Goal: Task Accomplishment & Management: Manage account settings

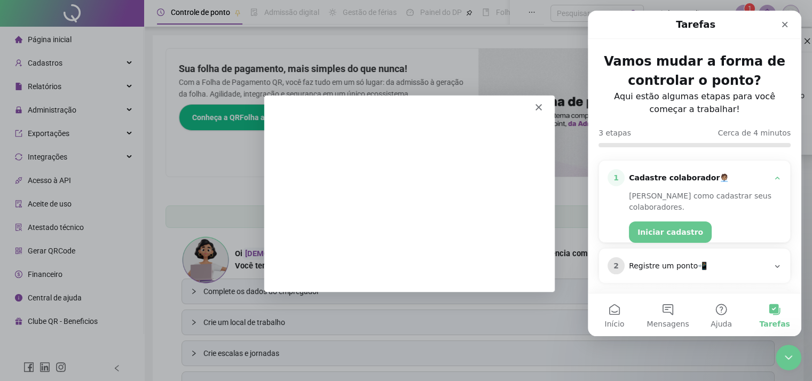
click at [607, 236] on div "1 Cadastre colaborador🧑🏽‍💼 Veja como cadastrar seus colaboradores. Iniciar cada…" at bounding box center [694, 207] width 191 height 93
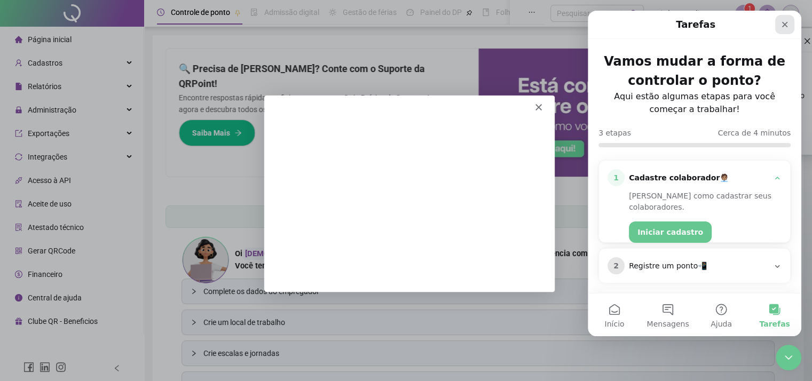
click at [786, 25] on icon "Fechar" at bounding box center [784, 24] width 9 height 9
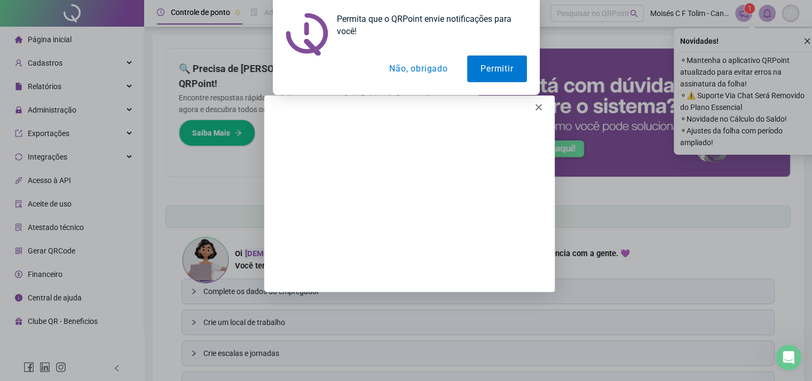
click at [444, 70] on button "Não, obrigado" at bounding box center [418, 68] width 85 height 27
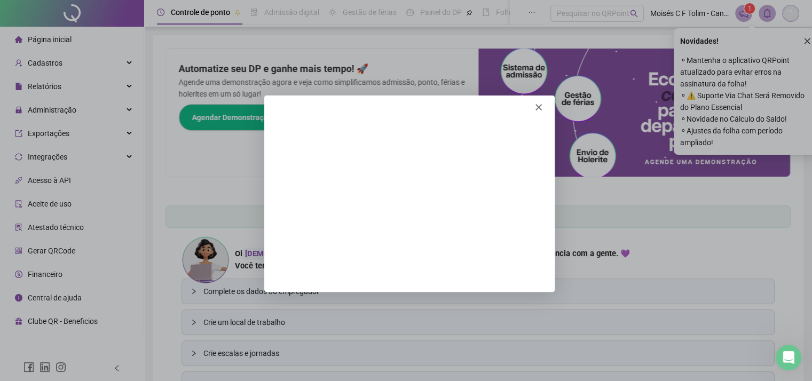
click at [536, 105] on icon "Fechar" at bounding box center [537, 107] width 6 height 6
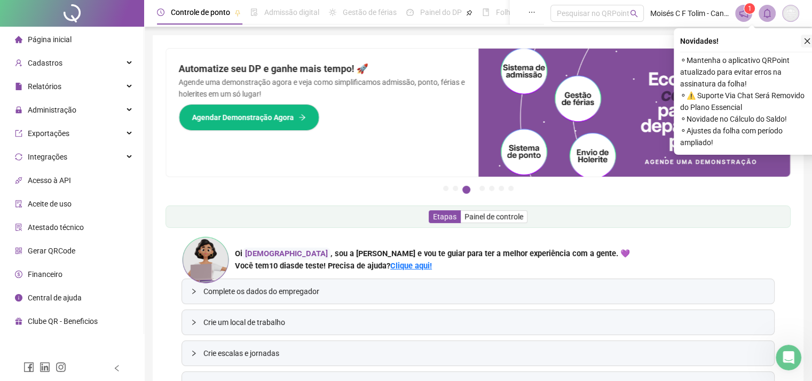
click at [806, 43] on icon "close" at bounding box center [806, 40] width 7 height 7
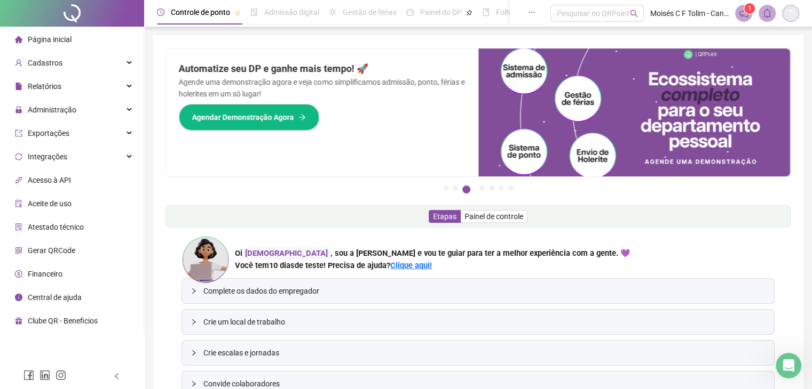
click at [742, 13] on icon "notification" at bounding box center [743, 14] width 10 height 10
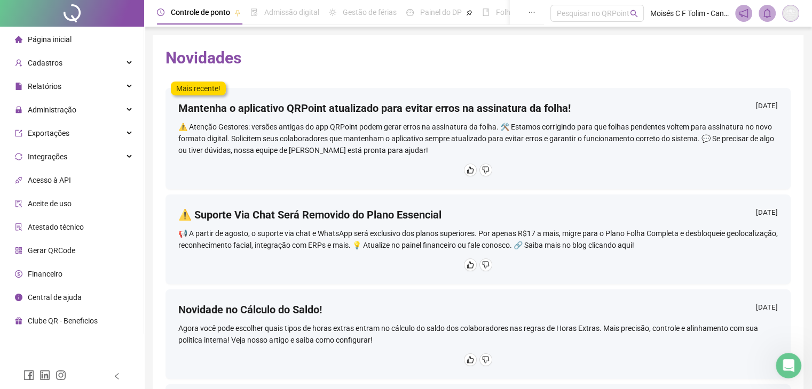
click at [59, 37] on span "Página inicial" at bounding box center [50, 39] width 44 height 9
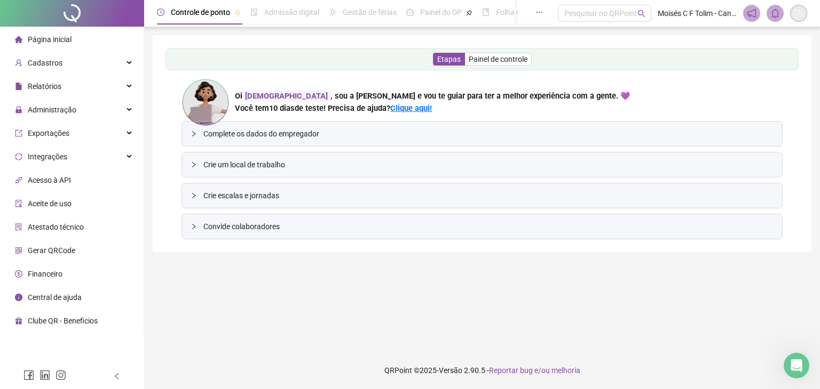
click at [245, 135] on span "Complete os dados do empregador" at bounding box center [488, 134] width 570 height 12
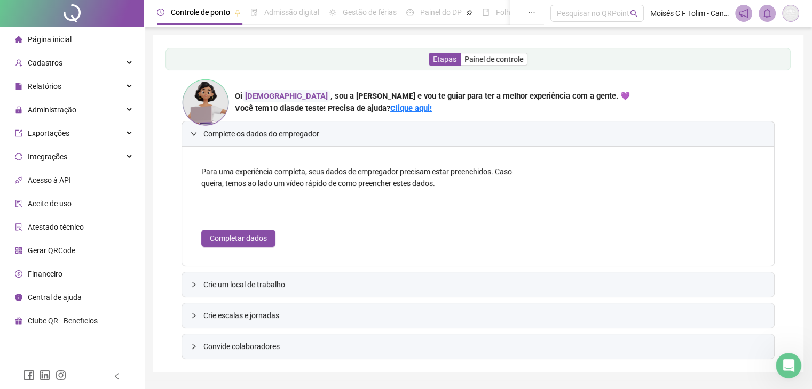
click at [247, 126] on div "[PERSON_NAME][DEMOGRAPHIC_DATA] , sou a [PERSON_NAME] e vou te guiar para ter a…" at bounding box center [477, 102] width 593 height 48
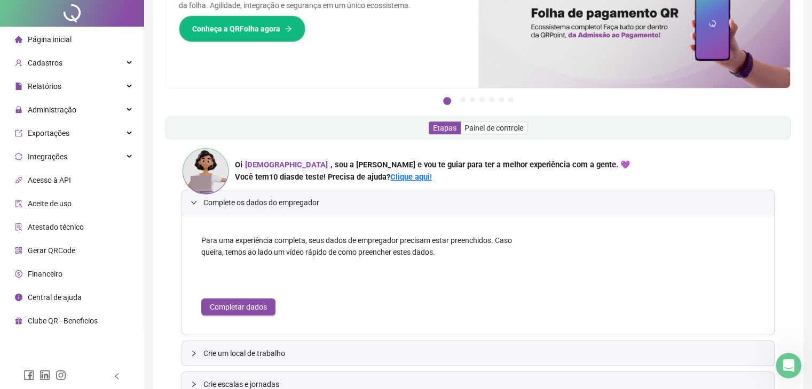
scroll to position [107, 0]
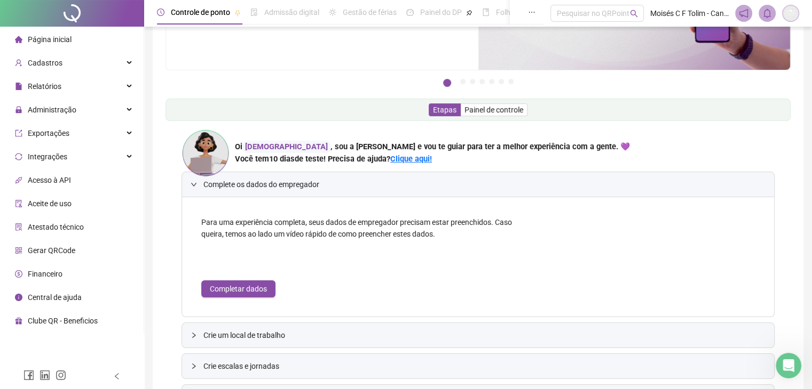
click at [796, 11] on img at bounding box center [790, 13] width 16 height 16
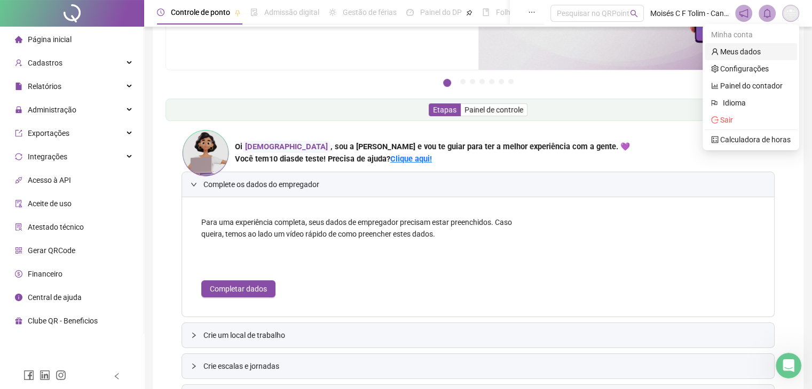
click at [753, 51] on link "Meus dados" at bounding box center [736, 51] width 50 height 9
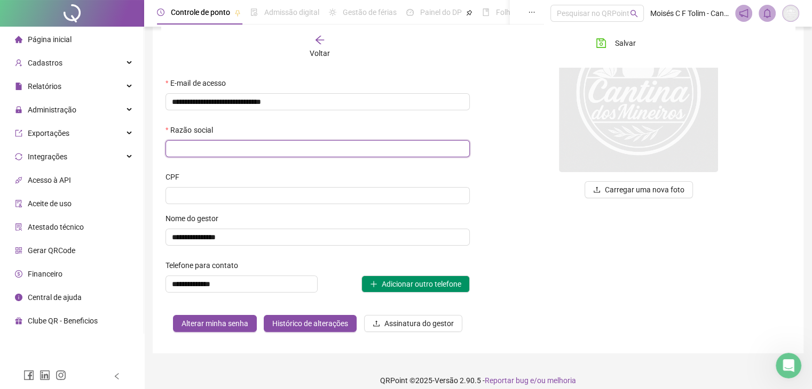
click at [211, 151] on input "text" at bounding box center [317, 148] width 304 height 17
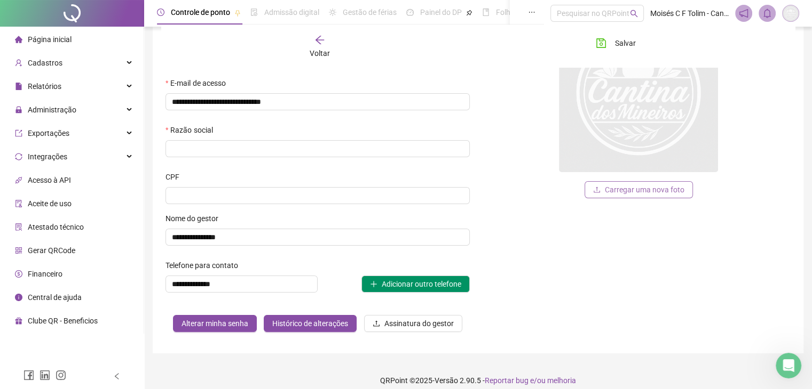
click at [615, 187] on span "Carregar uma nova foto" at bounding box center [644, 190] width 79 height 12
click at [665, 210] on span "Sim" at bounding box center [670, 208] width 12 height 12
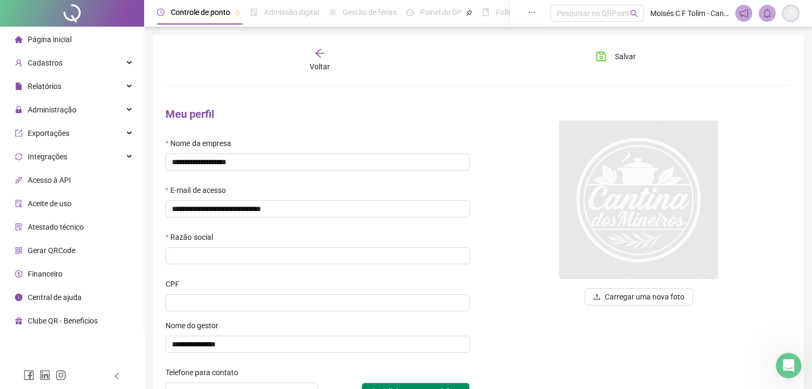
click at [0, 252] on ul "Página inicial Cadastros Relatórios Administração Exportações Integrações Acess…" at bounding box center [72, 180] width 144 height 307
